Goal: Transaction & Acquisition: Book appointment/travel/reservation

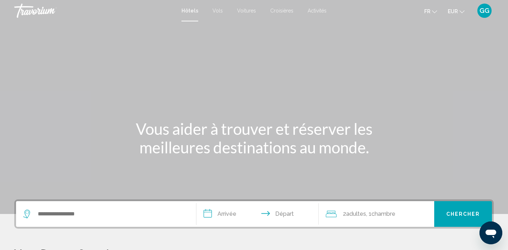
click at [489, 11] on span "GG" at bounding box center [484, 10] width 10 height 7
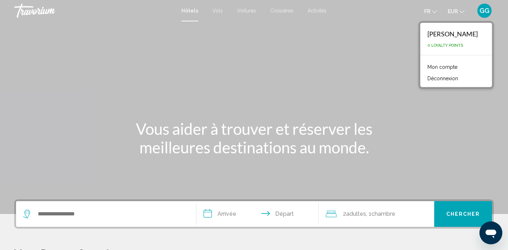
click at [489, 11] on span "GG" at bounding box center [484, 10] width 10 height 7
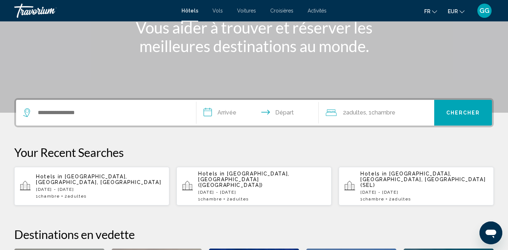
scroll to position [102, 0]
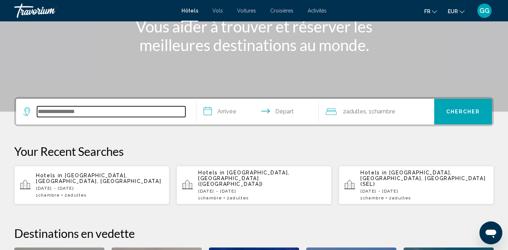
click at [101, 113] on input "Search widget" at bounding box center [111, 111] width 148 height 11
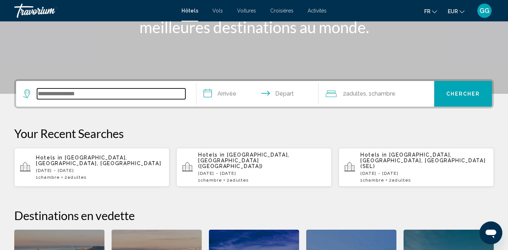
scroll to position [112, 0]
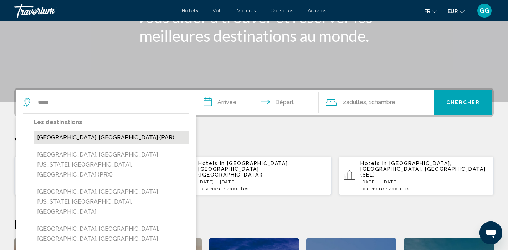
click at [135, 137] on button "[GEOGRAPHIC_DATA], [GEOGRAPHIC_DATA] (PAR)" at bounding box center [112, 138] width 156 height 14
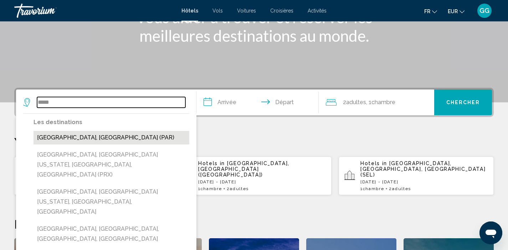
type input "**********"
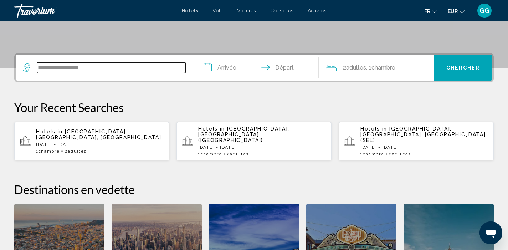
scroll to position [176, 0]
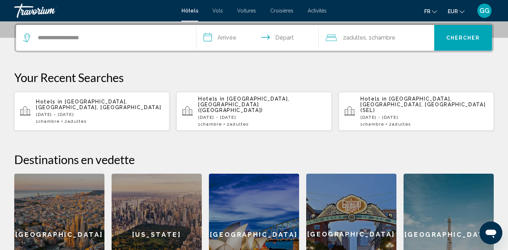
click at [234, 42] on input "**********" at bounding box center [258, 39] width 125 height 28
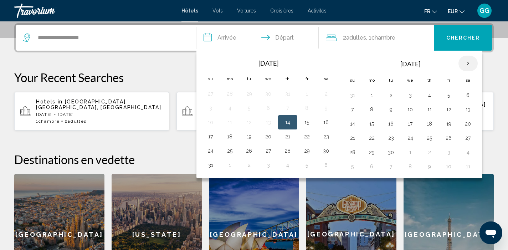
click at [466, 65] on th "Next month" at bounding box center [467, 64] width 19 height 16
click at [409, 153] on button "26" at bounding box center [410, 152] width 11 height 10
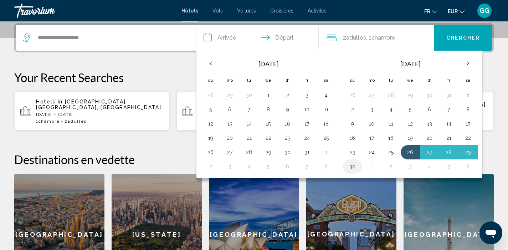
click at [351, 166] on button "30" at bounding box center [352, 166] width 11 height 10
type input "**********"
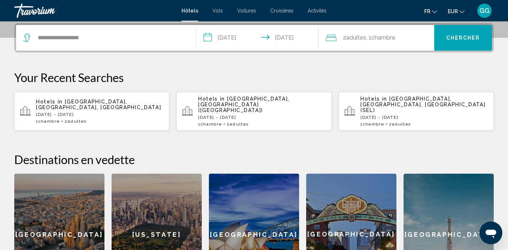
click at [350, 43] on div "2 Adulte Adultes , 1 Chambre pièces" at bounding box center [380, 38] width 108 height 26
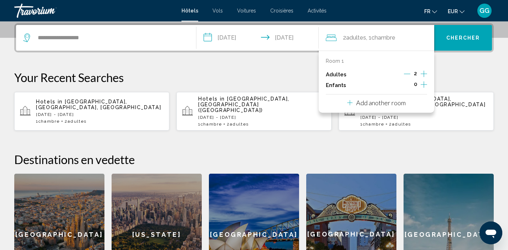
click at [404, 73] on icon "Decrement adults" at bounding box center [407, 74] width 6 height 6
click at [462, 44] on button "Chercher" at bounding box center [463, 38] width 58 height 26
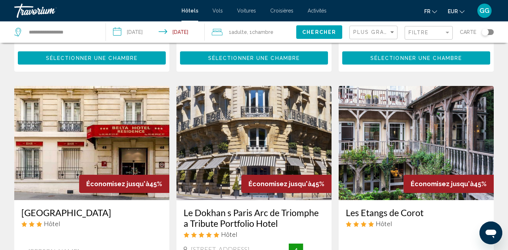
scroll to position [264, 0]
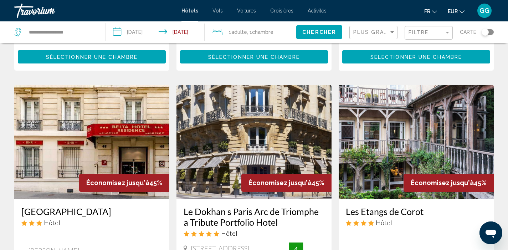
click at [449, 100] on img "Main content" at bounding box center [416, 142] width 155 height 114
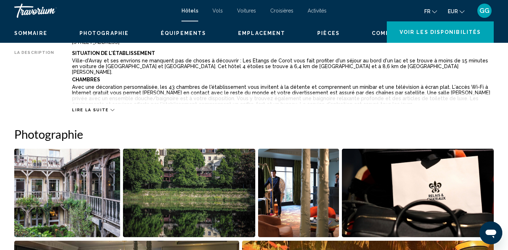
scroll to position [4, 0]
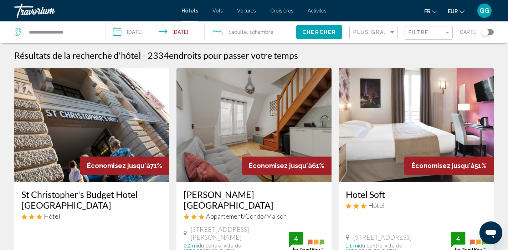
click at [69, 123] on img "Main content" at bounding box center [91, 125] width 155 height 114
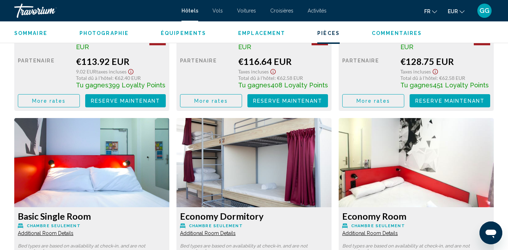
scroll to position [1112, 0]
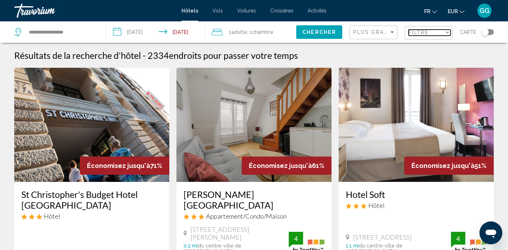
click at [437, 35] on div "Filtre" at bounding box center [426, 33] width 36 height 6
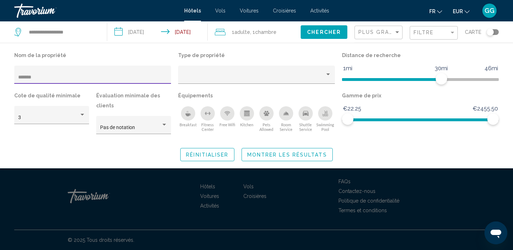
type input "******"
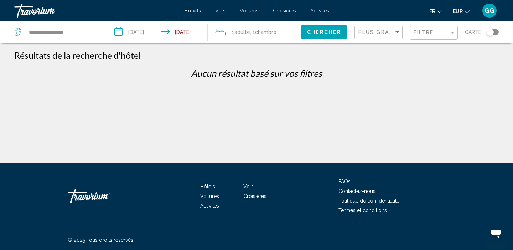
click at [451, 38] on div "Filtre" at bounding box center [435, 32] width 42 height 13
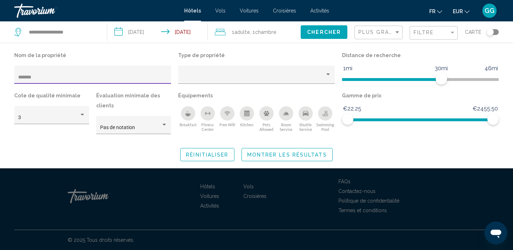
click at [214, 152] on span "Réinitialiser" at bounding box center [207, 155] width 42 height 6
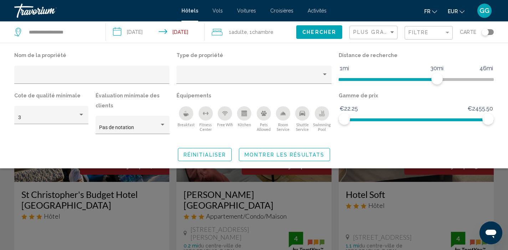
click at [134, 192] on div "Search widget" at bounding box center [254, 178] width 508 height 143
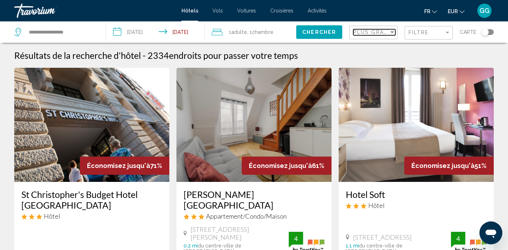
click at [393, 34] on div "Sort by" at bounding box center [392, 32] width 6 height 6
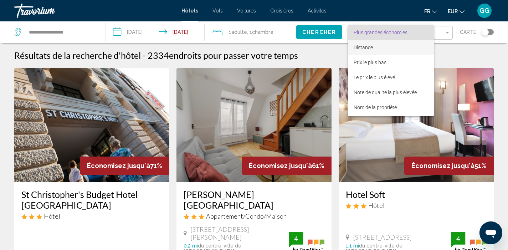
click at [391, 53] on span "Distance" at bounding box center [391, 47] width 74 height 15
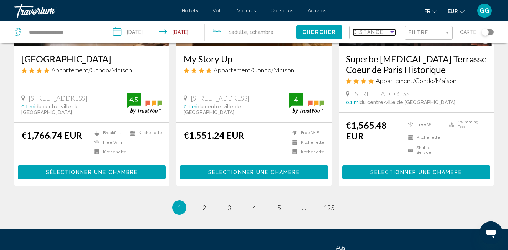
scroll to position [941, 0]
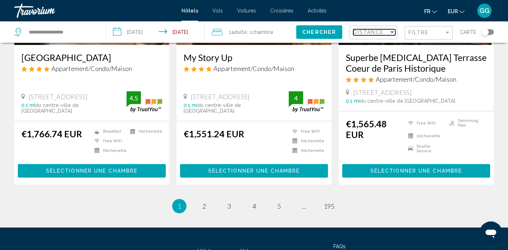
click at [382, 33] on span "Distance" at bounding box center [368, 32] width 30 height 6
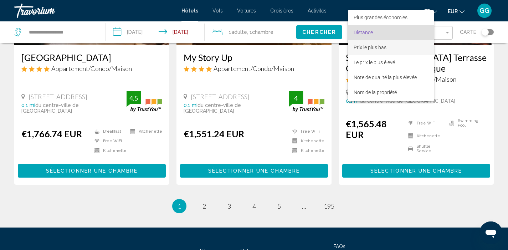
click at [384, 48] on span "Prix le plus bas" at bounding box center [370, 48] width 33 height 6
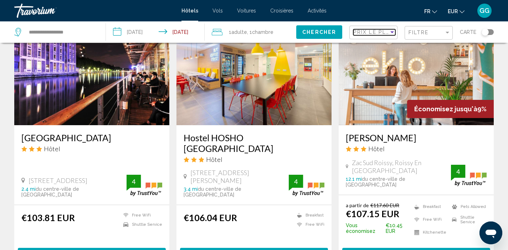
scroll to position [333, 0]
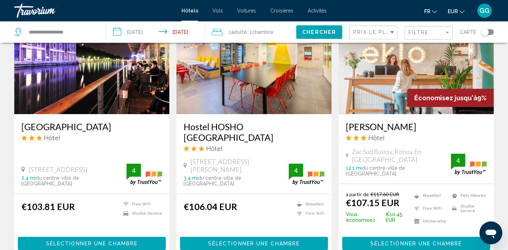
click at [411, 89] on div "Économisez jusqu'à 9%" at bounding box center [450, 98] width 87 height 18
click at [413, 241] on span "Sélectionner une chambre" at bounding box center [416, 244] width 92 height 6
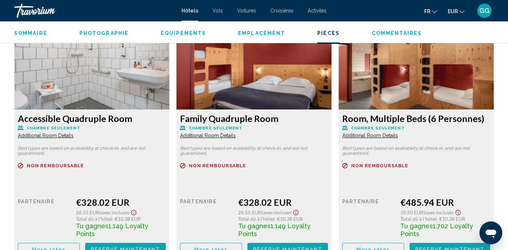
scroll to position [1489, 0]
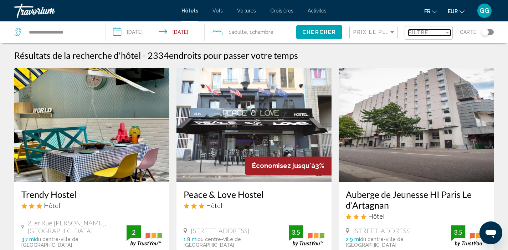
click at [428, 32] on span "Filtre" at bounding box center [418, 33] width 20 height 6
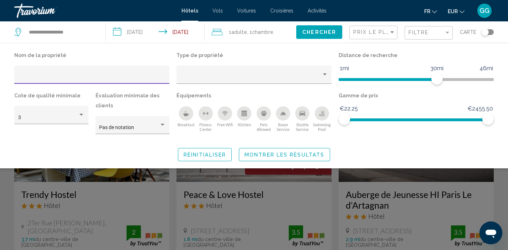
click at [189, 113] on div "Breakfast" at bounding box center [186, 113] width 14 height 14
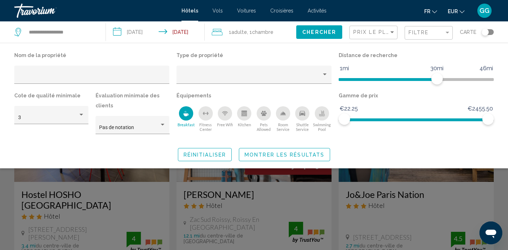
click at [297, 150] on button "Montrer les résultats" at bounding box center [284, 154] width 91 height 13
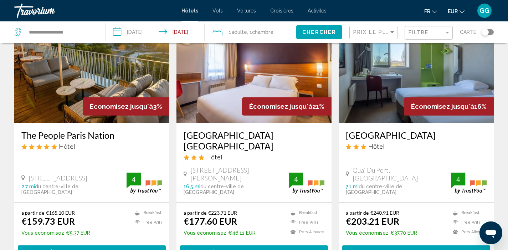
scroll to position [330, 0]
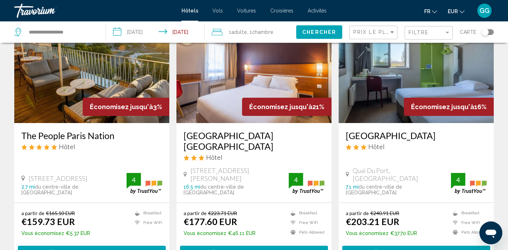
click at [95, 85] on img "Main content" at bounding box center [91, 66] width 155 height 114
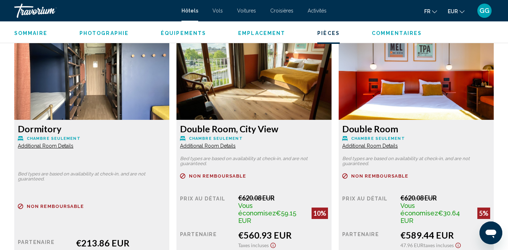
scroll to position [1743, 0]
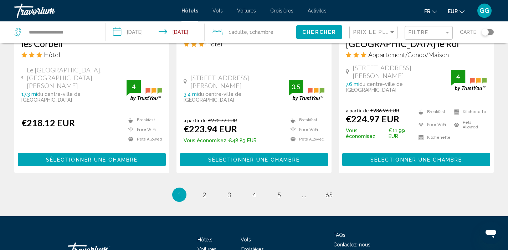
scroll to position [980, 0]
